Goal: Task Accomplishment & Management: Use online tool/utility

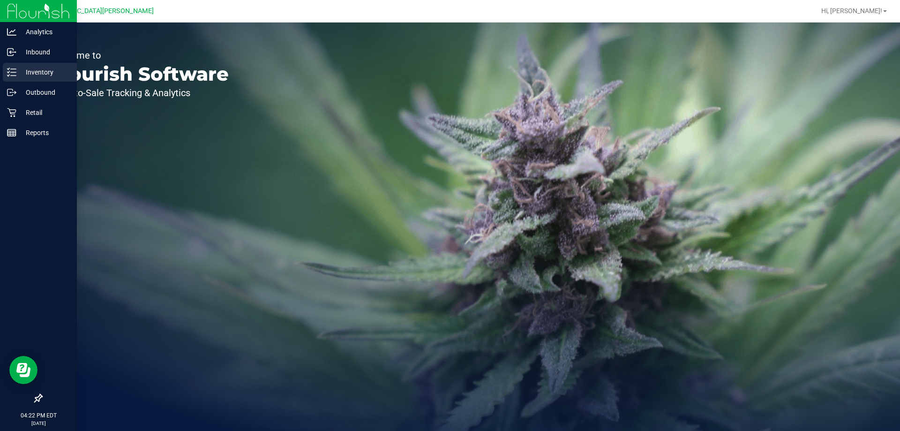
click at [14, 74] on icon at bounding box center [11, 72] width 9 height 9
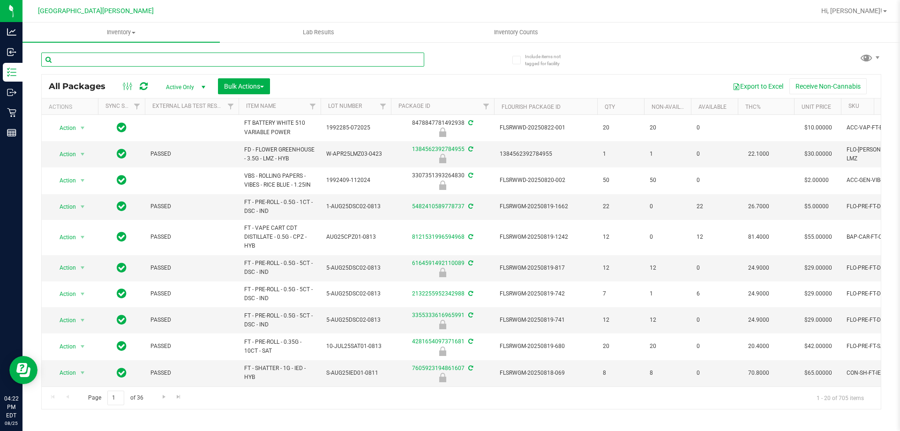
click at [184, 58] on input "text" at bounding box center [232, 60] width 383 height 14
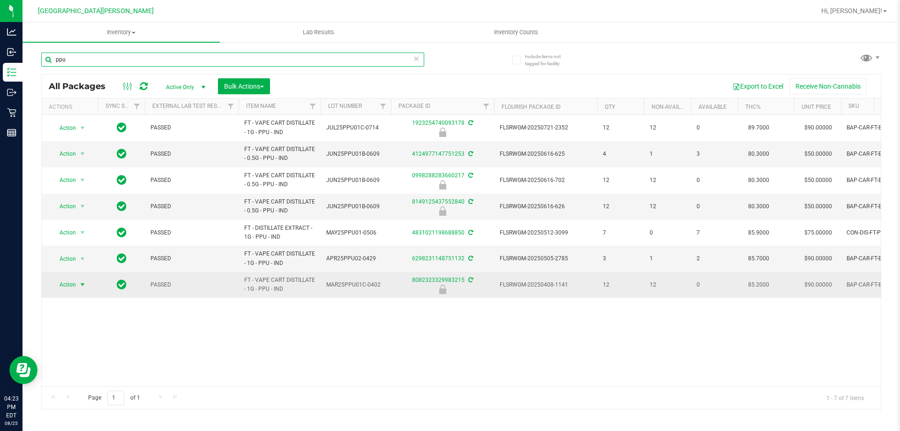
type input "ppu"
click at [67, 284] on span "Action" at bounding box center [63, 284] width 25 height 13
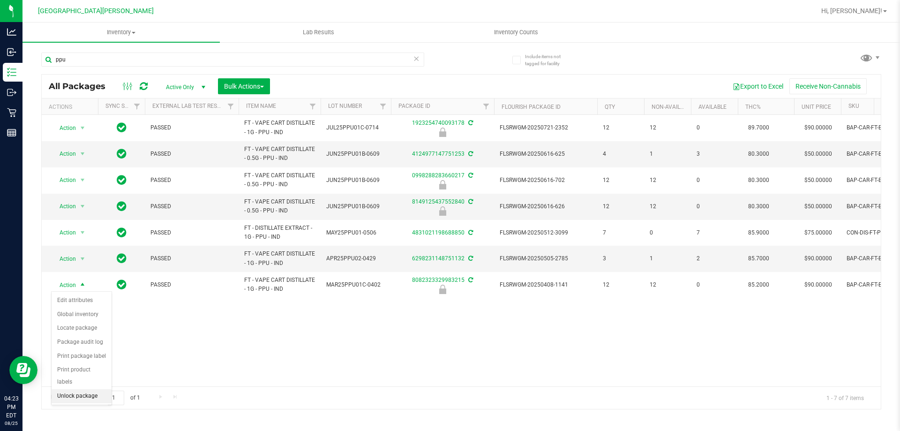
click at [69, 389] on li "Unlock package" at bounding box center [82, 396] width 60 height 14
